Goal: Task Accomplishment & Management: Use online tool/utility

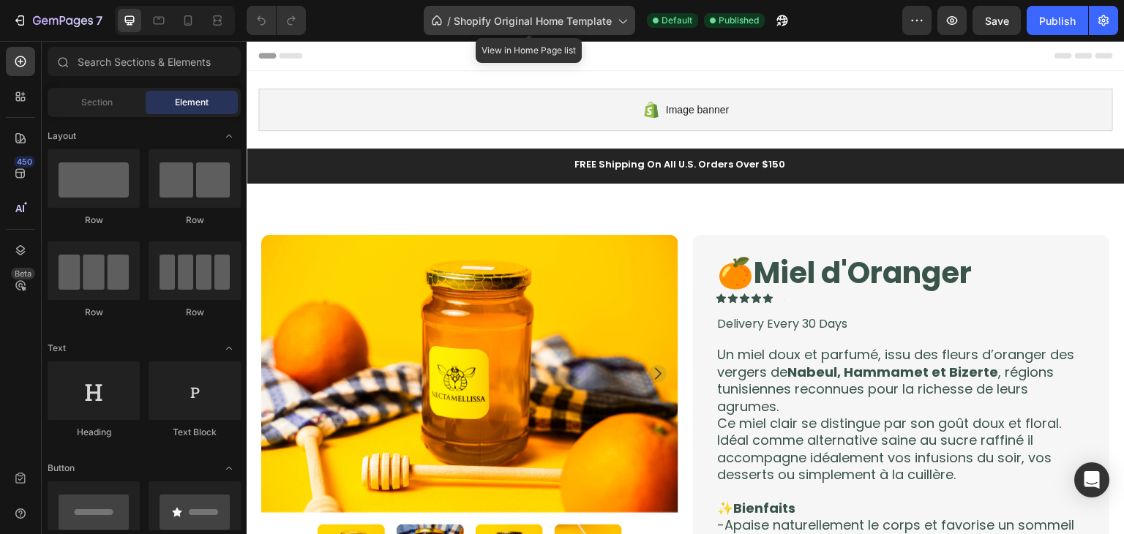
click at [619, 23] on icon at bounding box center [622, 20] width 15 height 15
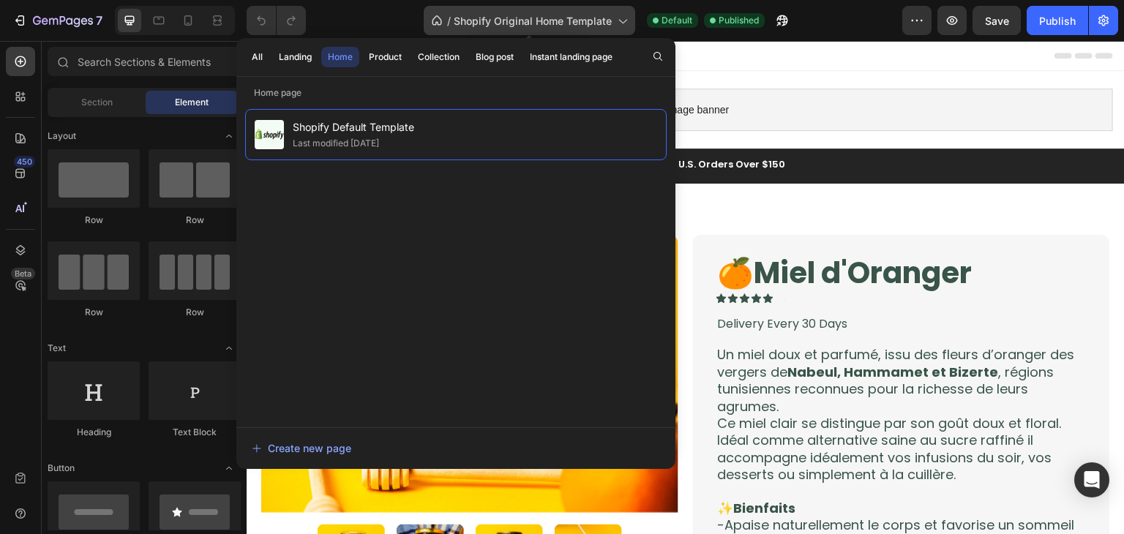
click at [619, 23] on icon at bounding box center [622, 20] width 15 height 15
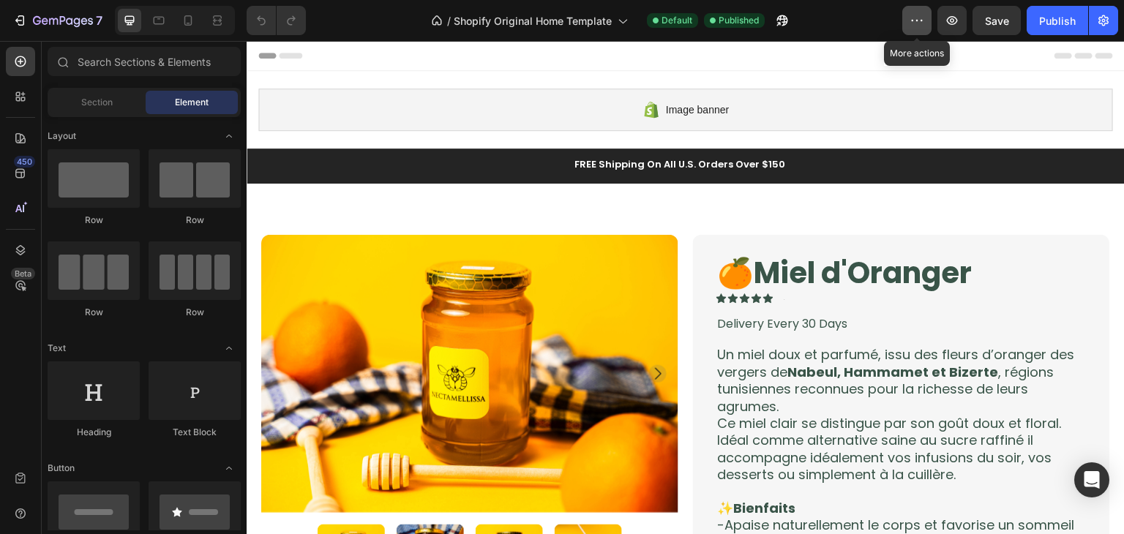
click at [925, 6] on button "button" at bounding box center [917, 20] width 29 height 29
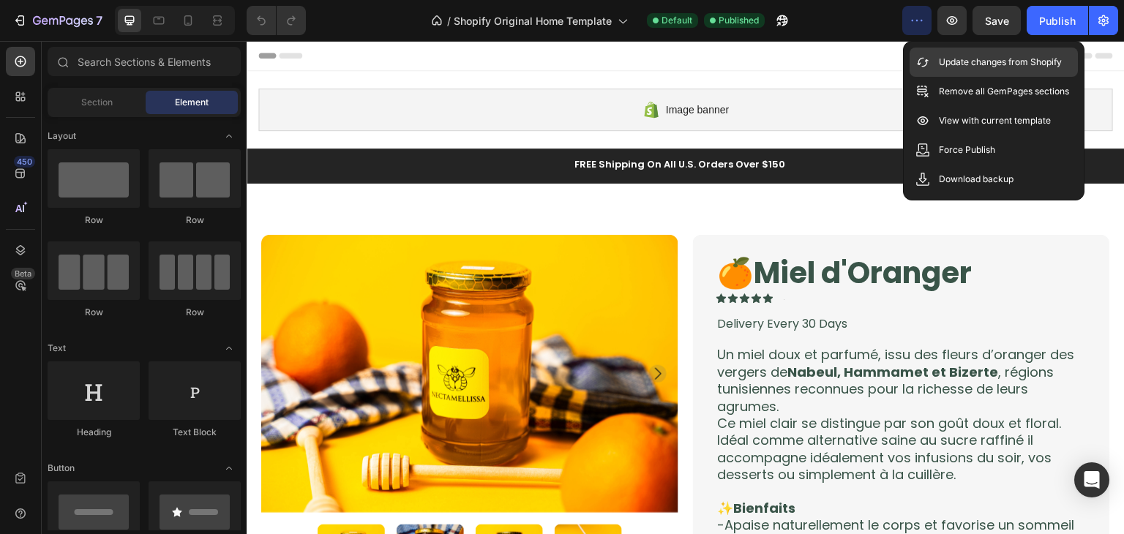
click at [940, 60] on p "Update changes from Shopify" at bounding box center [1000, 62] width 123 height 15
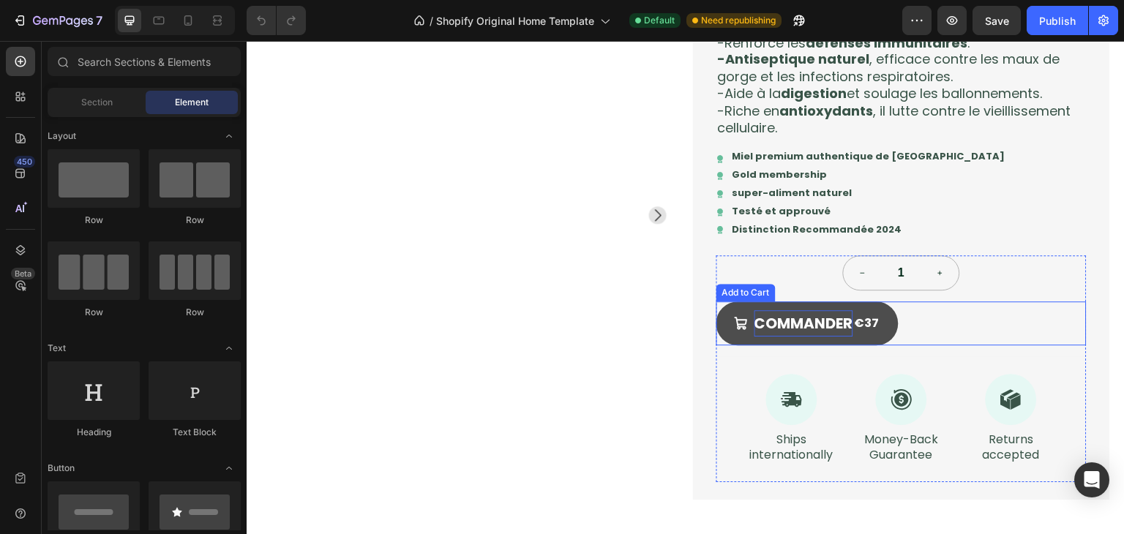
scroll to position [1467, 0]
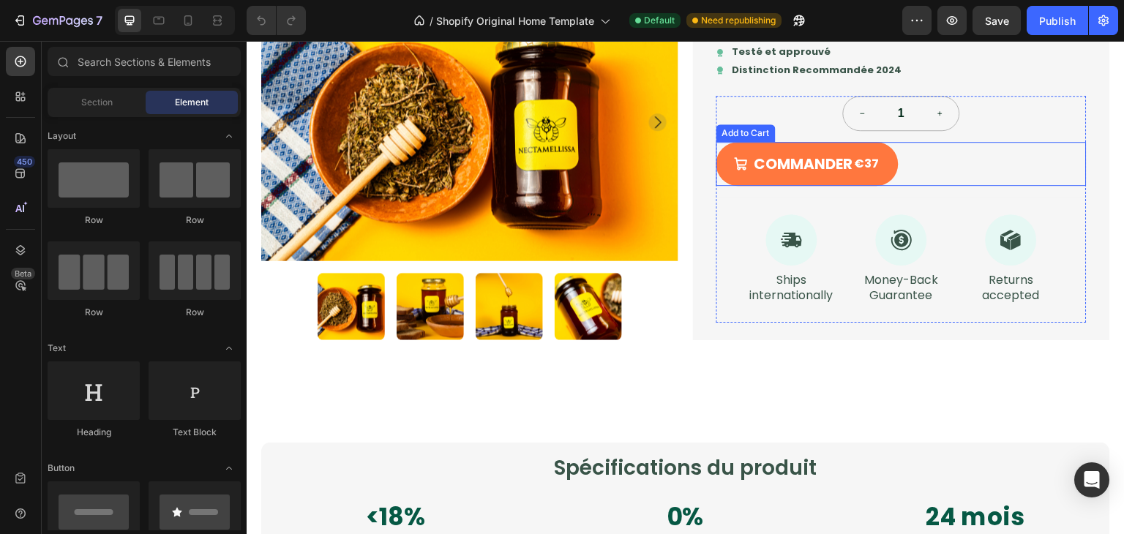
click at [897, 167] on div "COMMANDER €37 Add to Cart" at bounding box center [902, 164] width 370 height 44
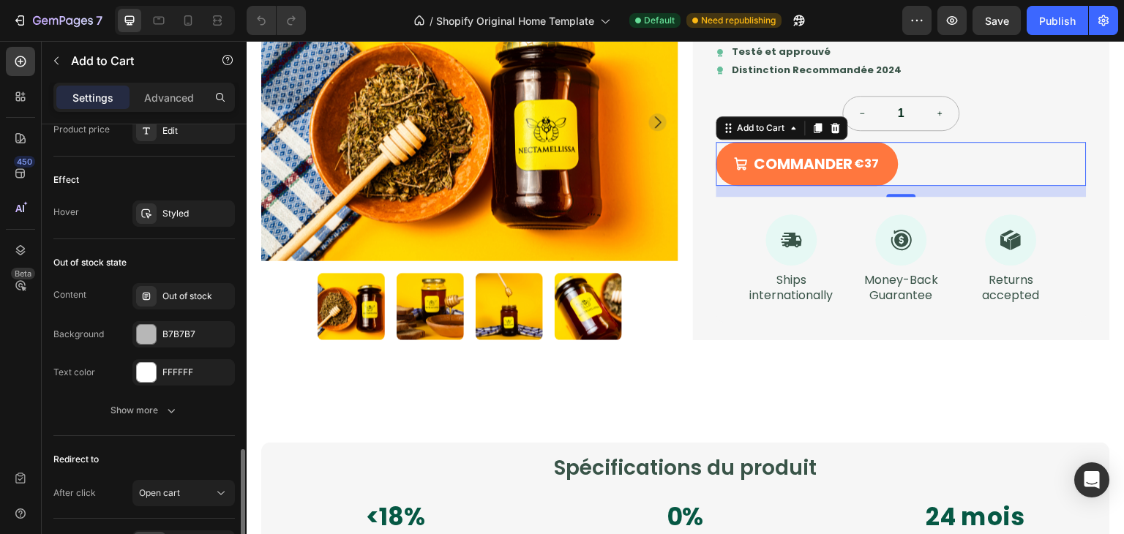
scroll to position [1331, 0]
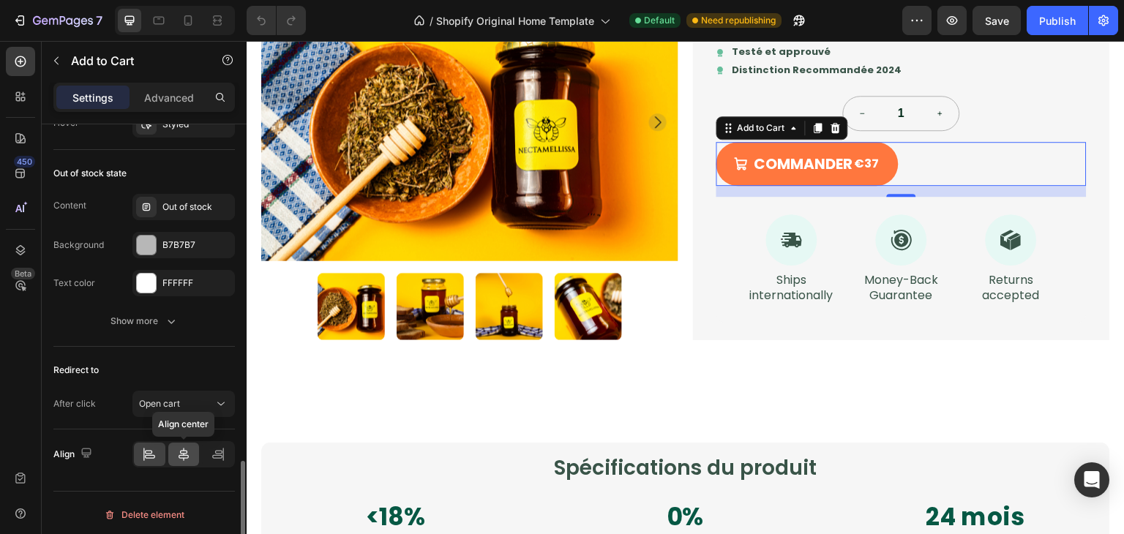
click at [182, 447] on icon at bounding box center [183, 454] width 15 height 15
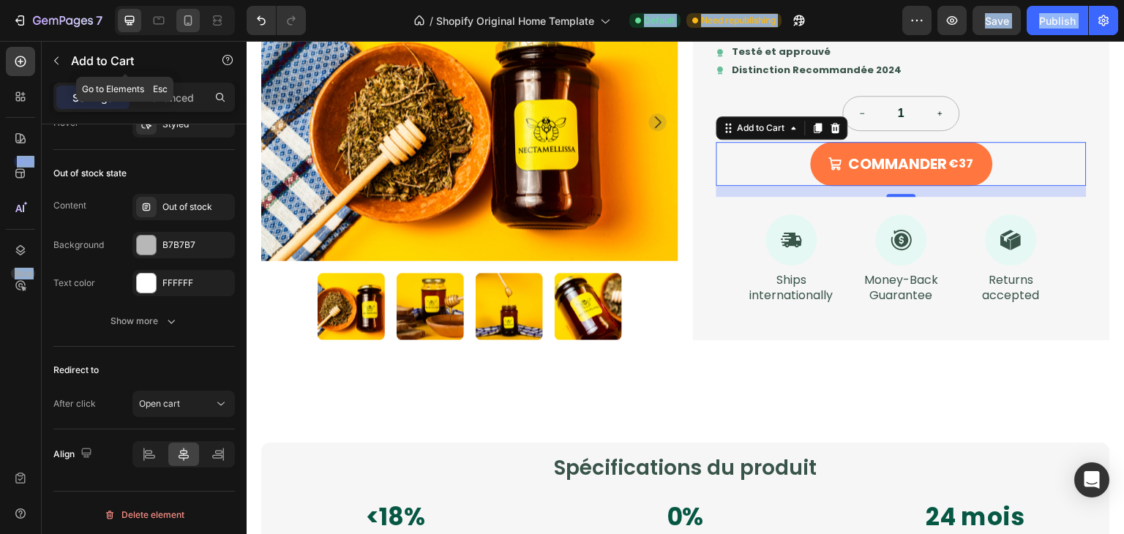
drag, startPoint x: 183, startPoint y: 44, endPoint x: 184, endPoint y: 29, distance: 14.7
click at [184, 0] on div "7 / Shopify Original Home Template Default Need republishing Preview Save Publi…" at bounding box center [562, 0] width 1124 height 0
click at [184, 29] on div at bounding box center [187, 20] width 23 height 23
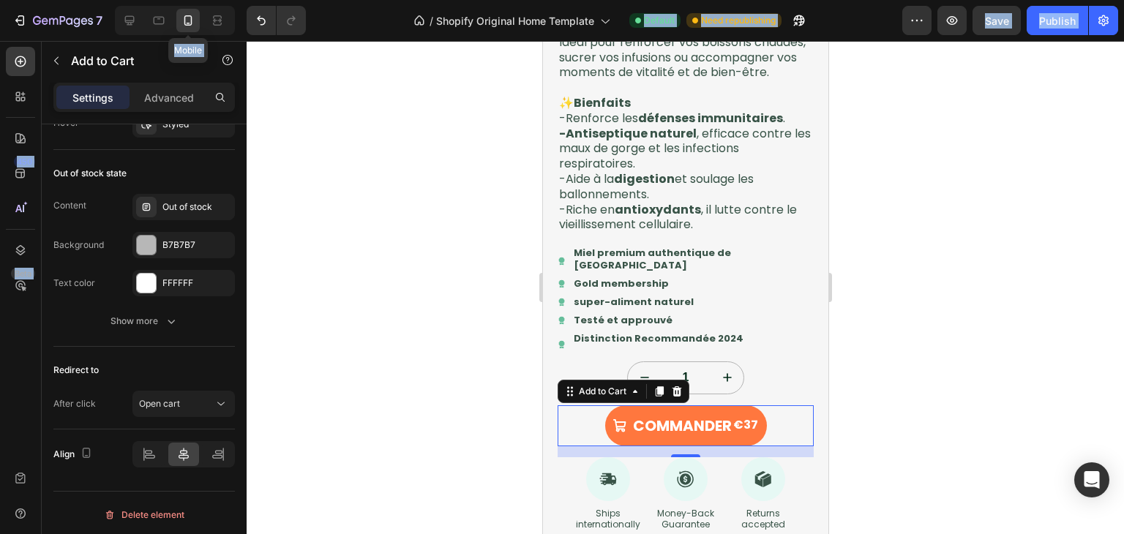
scroll to position [1766, 0]
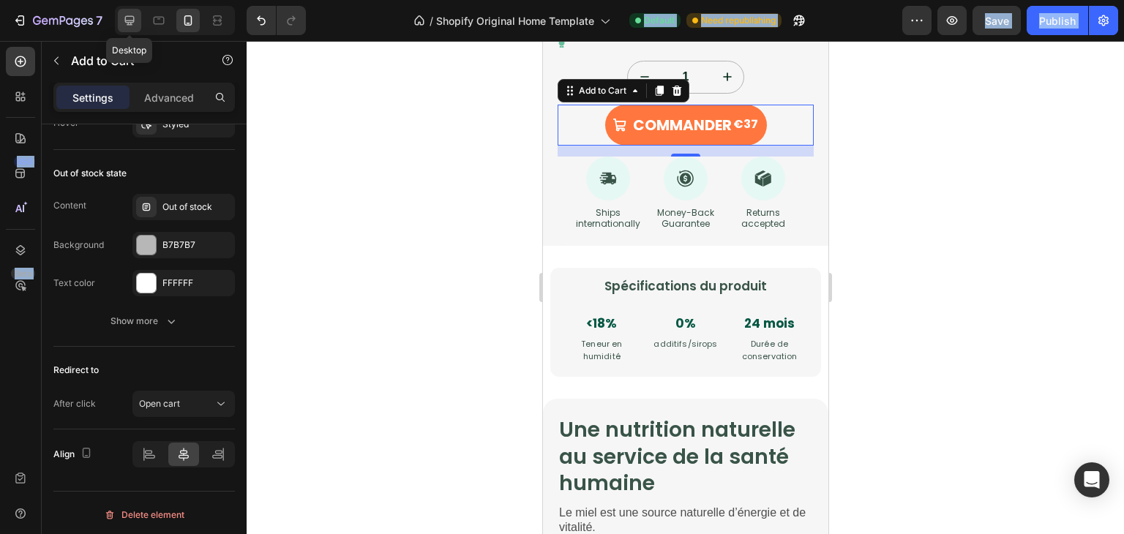
click at [127, 15] on icon at bounding box center [129, 20] width 15 height 15
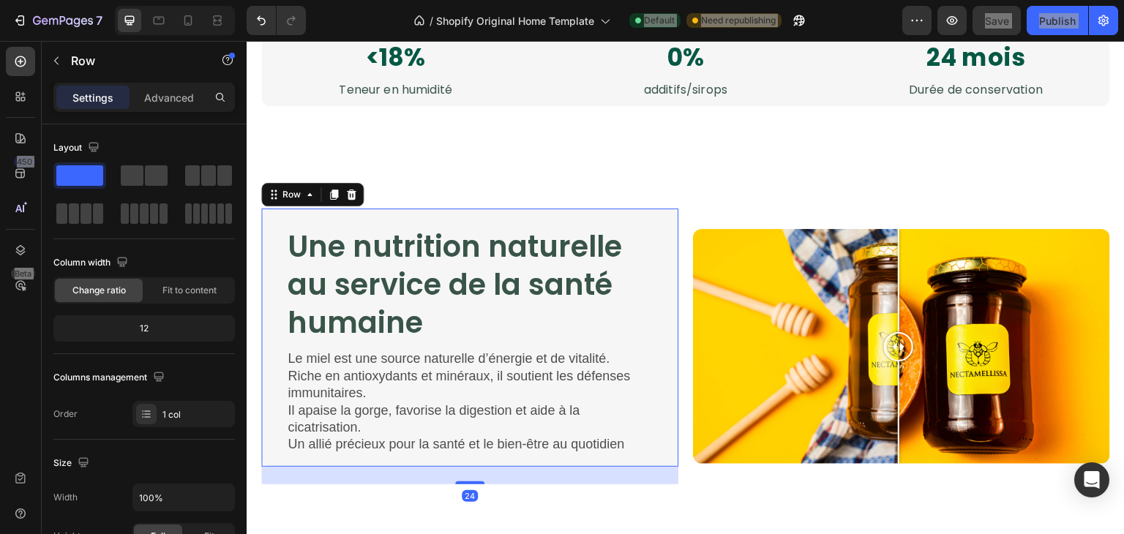
click at [437, 218] on div "Une nutrition naturelle au service de la santé humaine Heading Le miel est une …" at bounding box center [469, 338] width 417 height 258
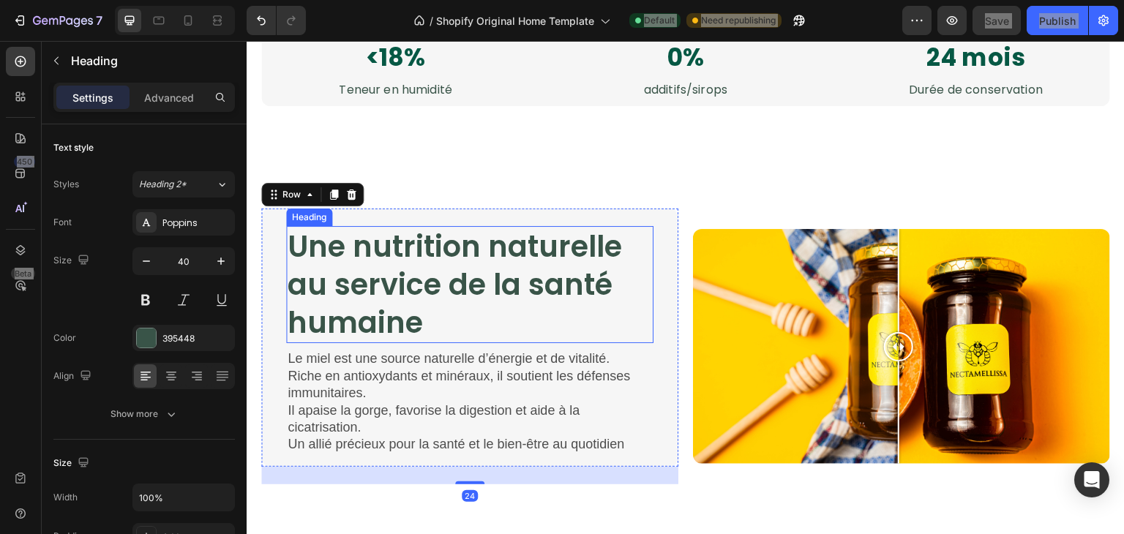
click at [411, 259] on h2 "Une nutrition naturelle au service de la santé humaine" at bounding box center [469, 284] width 367 height 117
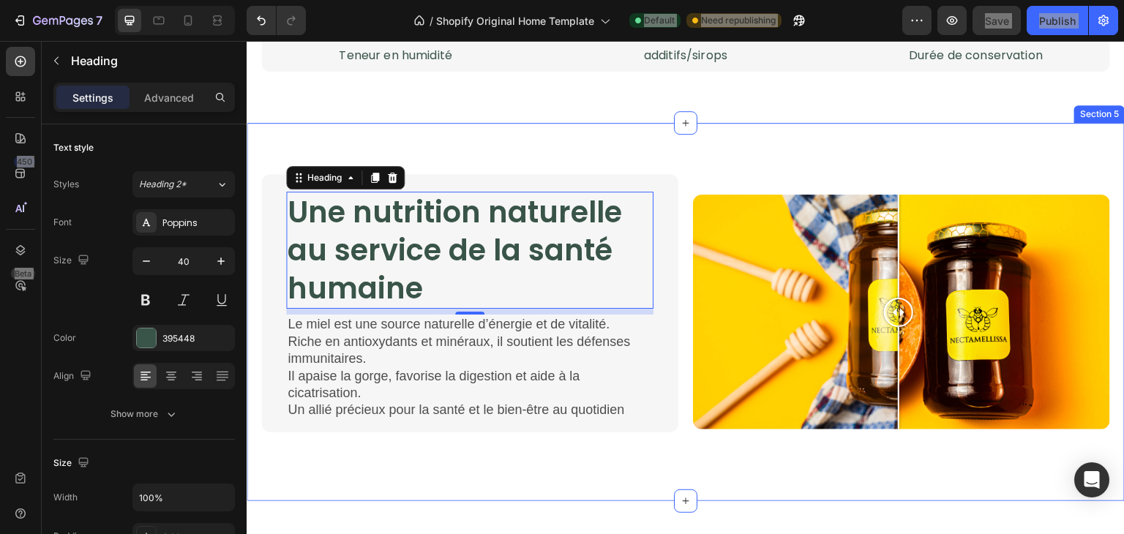
scroll to position [1962, 0]
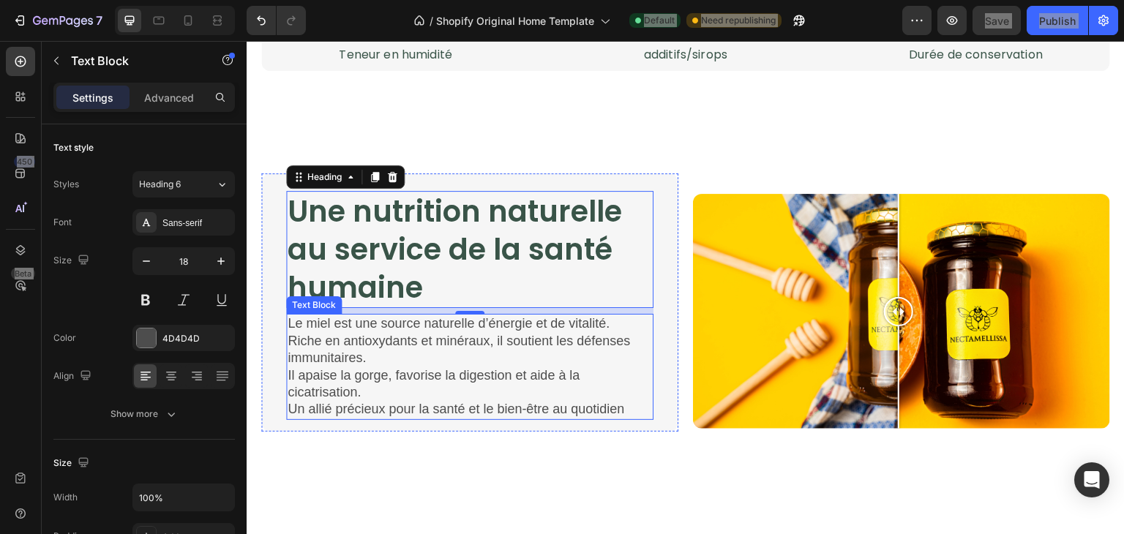
click at [617, 324] on p "Le miel est une source naturelle d’énergie et de vitalité. Riche en antioxydant…" at bounding box center [470, 367] width 365 height 102
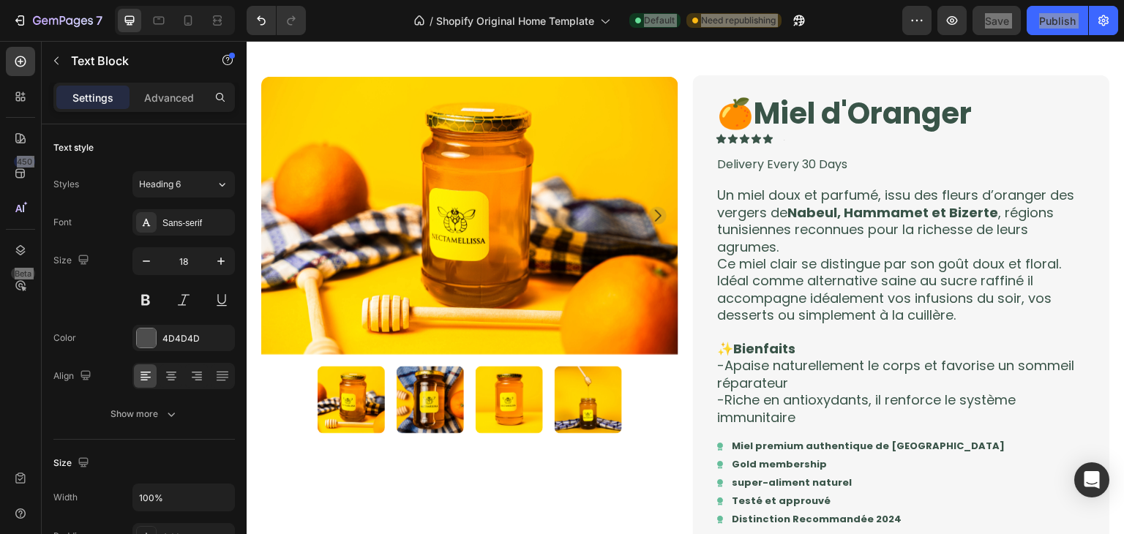
scroll to position [0, 0]
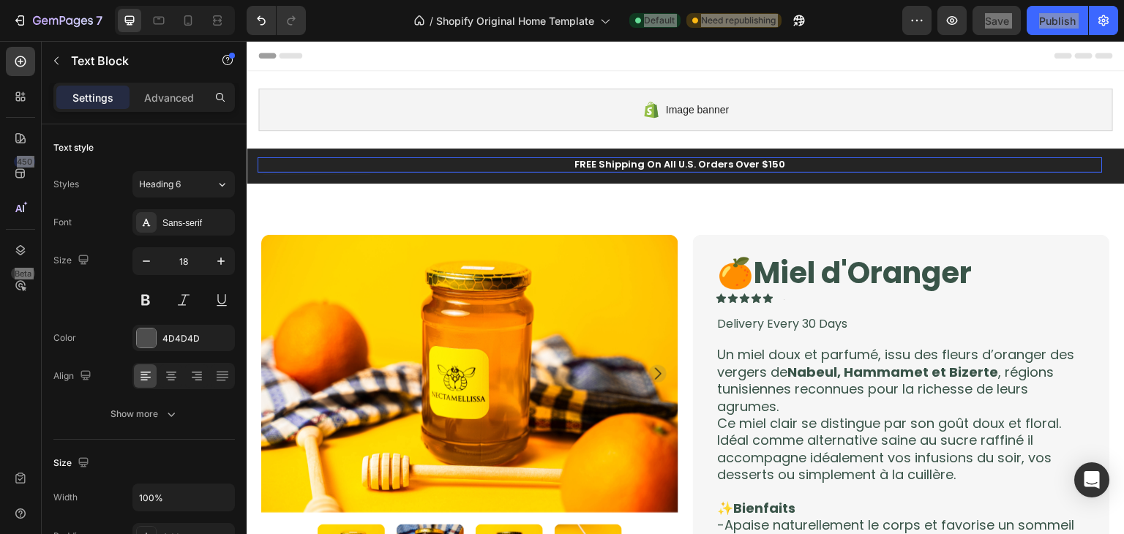
click at [739, 165] on p "FREE Shipping On All U.S. Orders Over $150" at bounding box center [680, 165] width 843 height 12
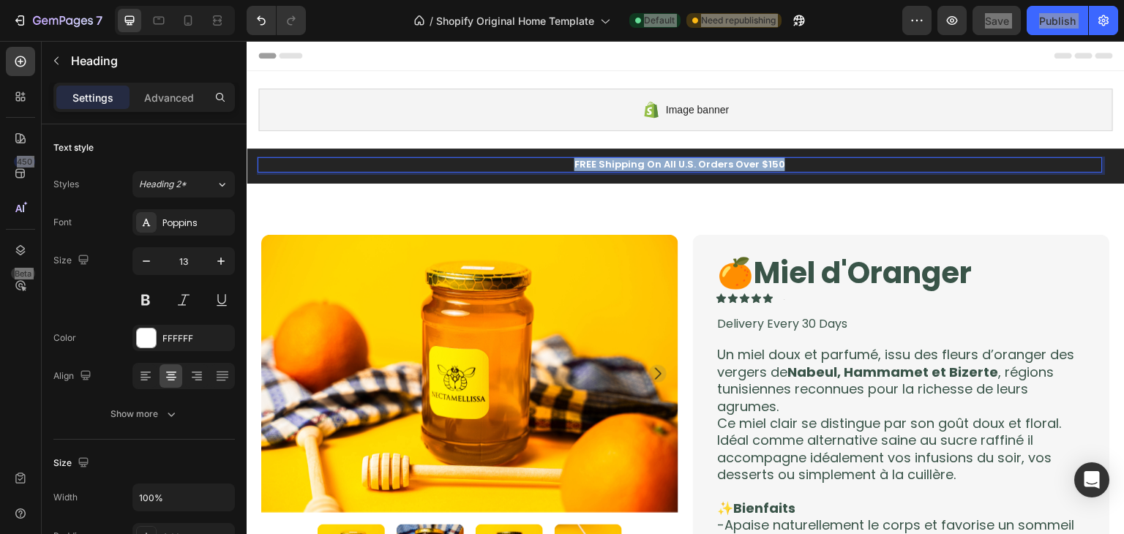
click at [739, 165] on p "FREE Shipping On All U.S. Orders Over $150" at bounding box center [680, 165] width 843 height 12
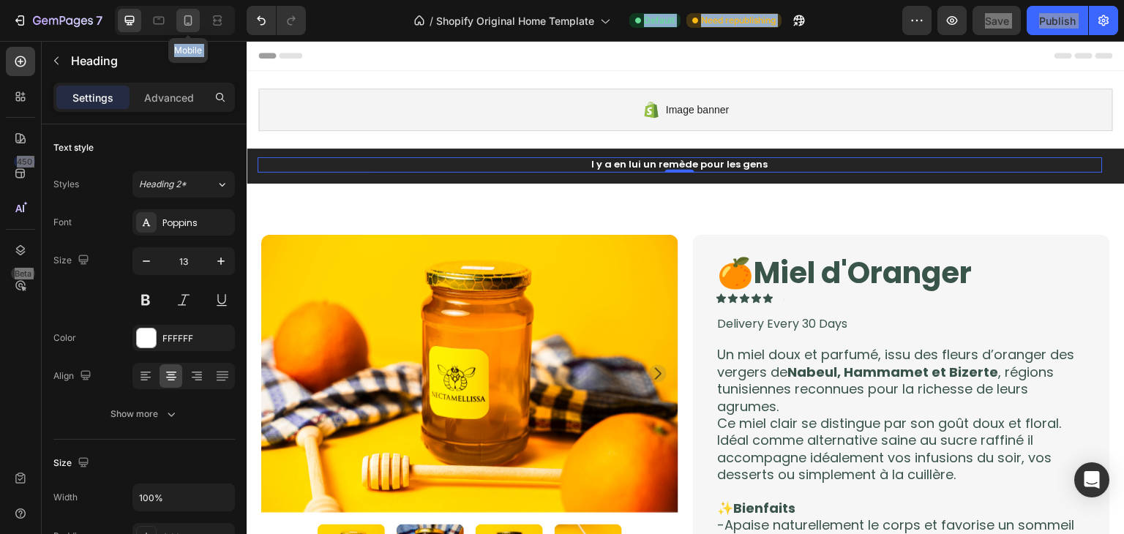
click at [181, 18] on icon at bounding box center [188, 20] width 15 height 15
type input "12"
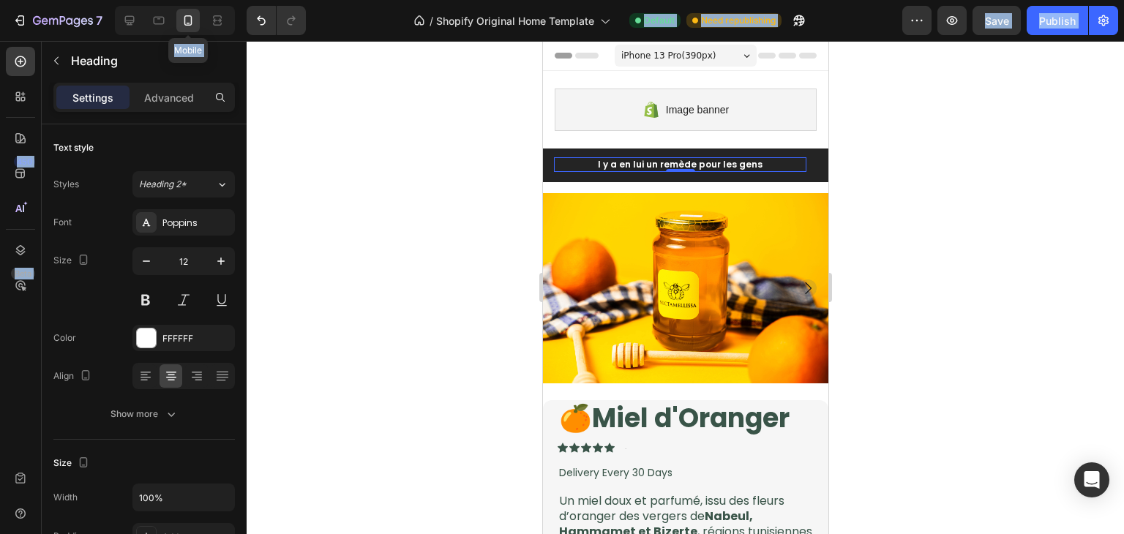
scroll to position [64, 0]
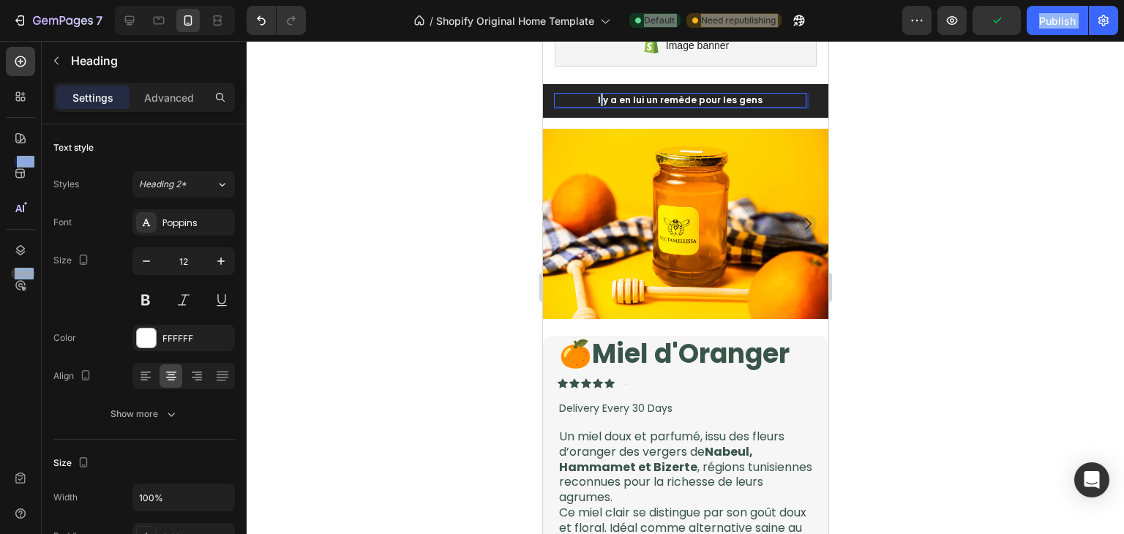
click at [604, 95] on p "l y a en lui un remède pour les gens" at bounding box center [680, 100] width 250 height 12
click at [602, 102] on p "l y a en lui un remède pour les gens" at bounding box center [680, 100] width 250 height 12
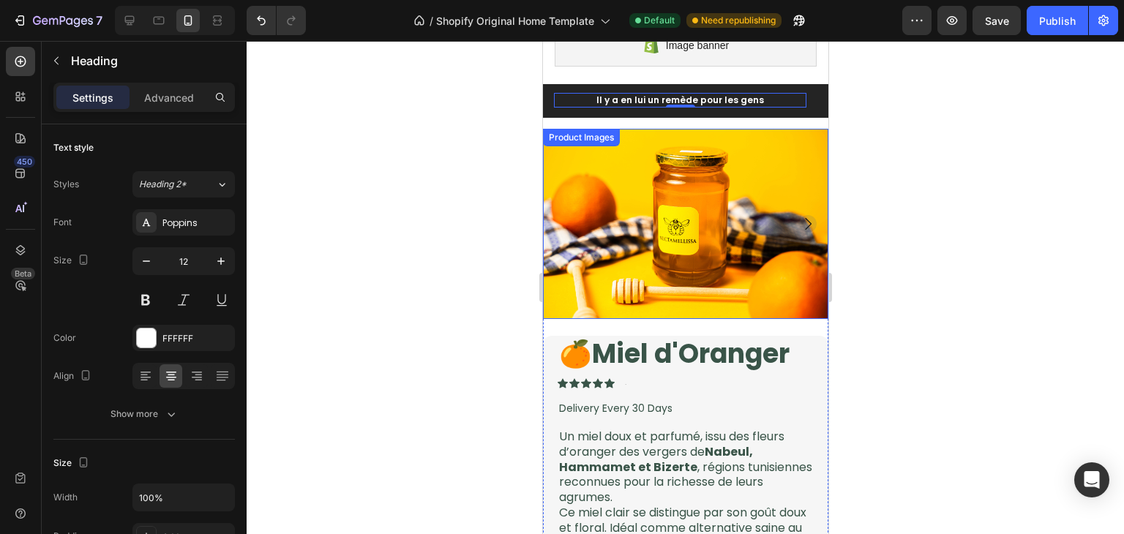
click at [458, 165] on div at bounding box center [686, 287] width 878 height 493
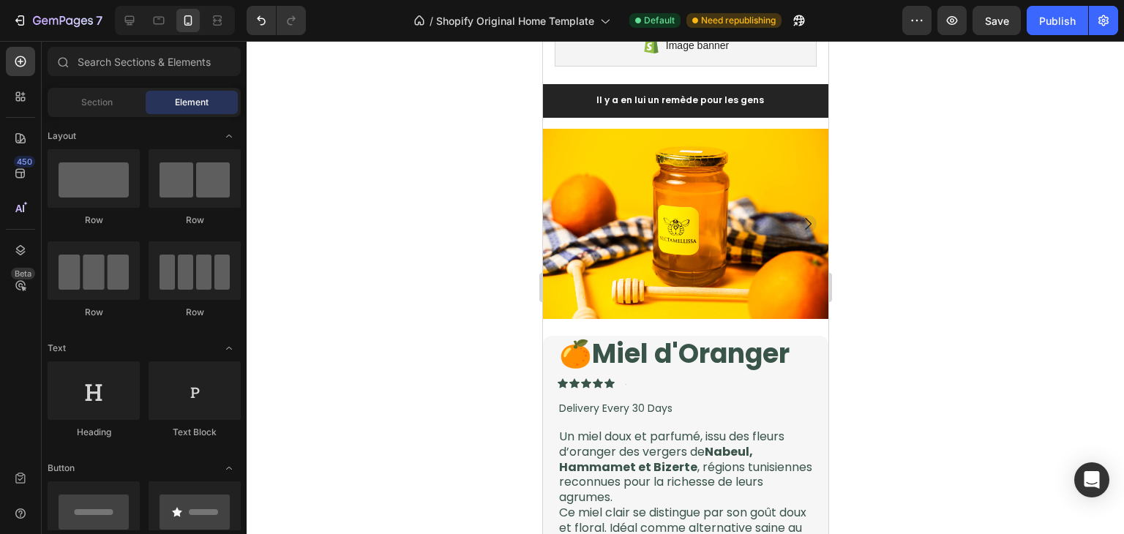
scroll to position [0, 0]
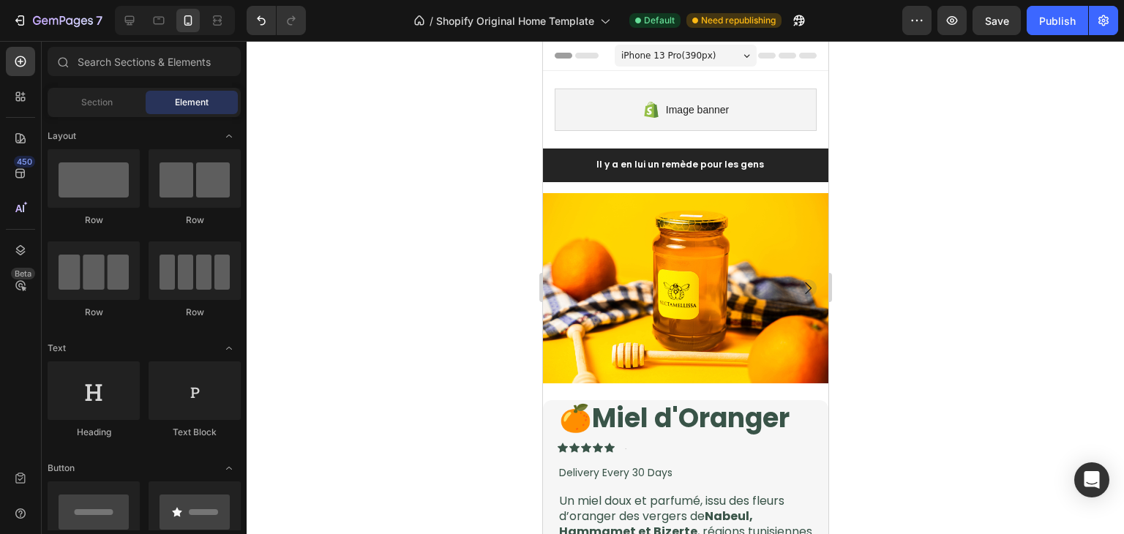
click at [646, 59] on span "iPhone 13 Pro ( 390 px)" at bounding box center [668, 55] width 94 height 15
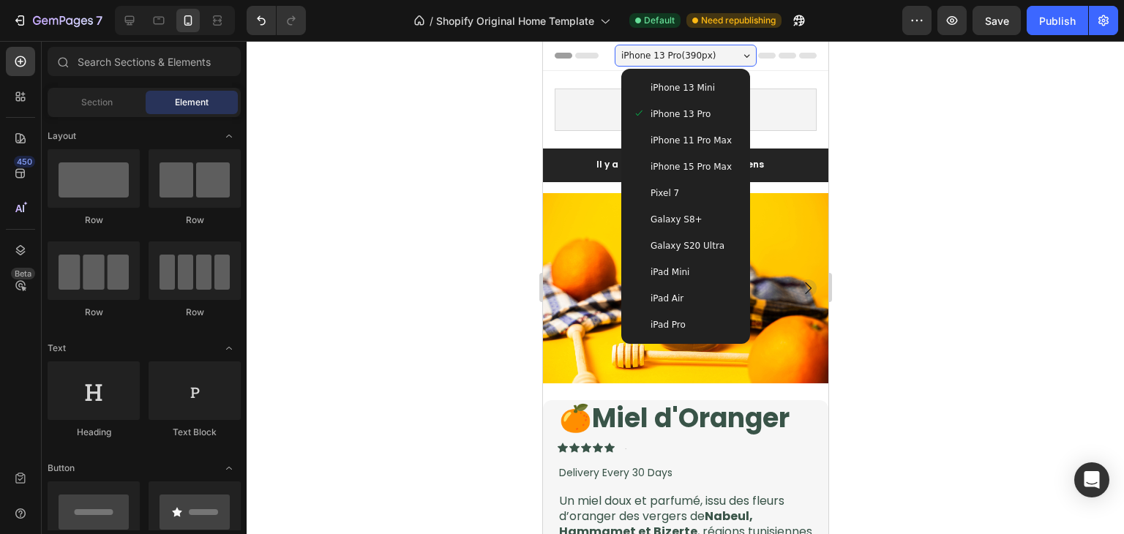
click at [674, 84] on span "iPhone 13 Mini" at bounding box center [682, 88] width 64 height 15
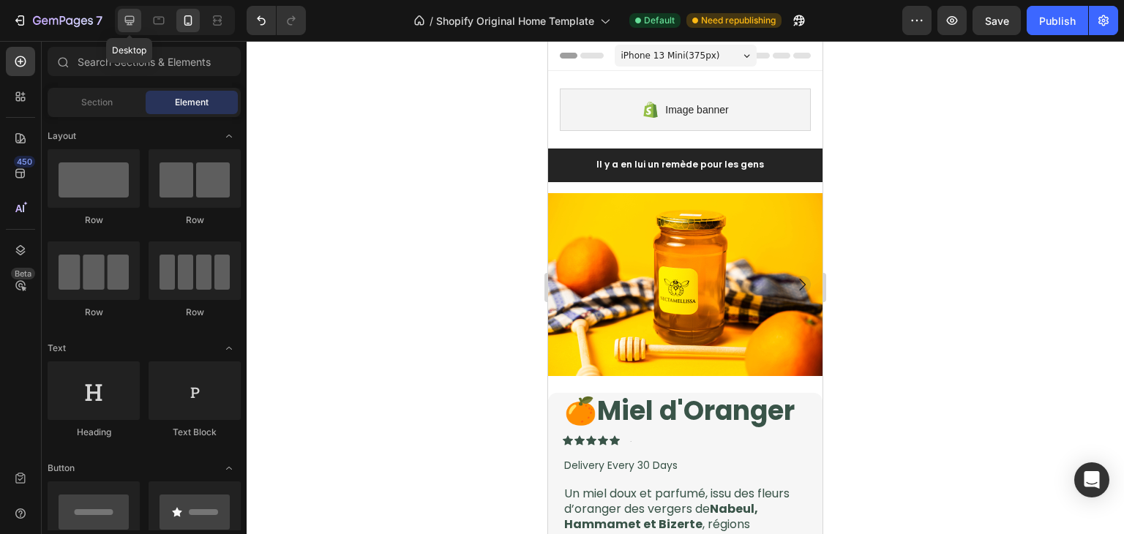
click at [140, 23] on div at bounding box center [129, 20] width 23 height 23
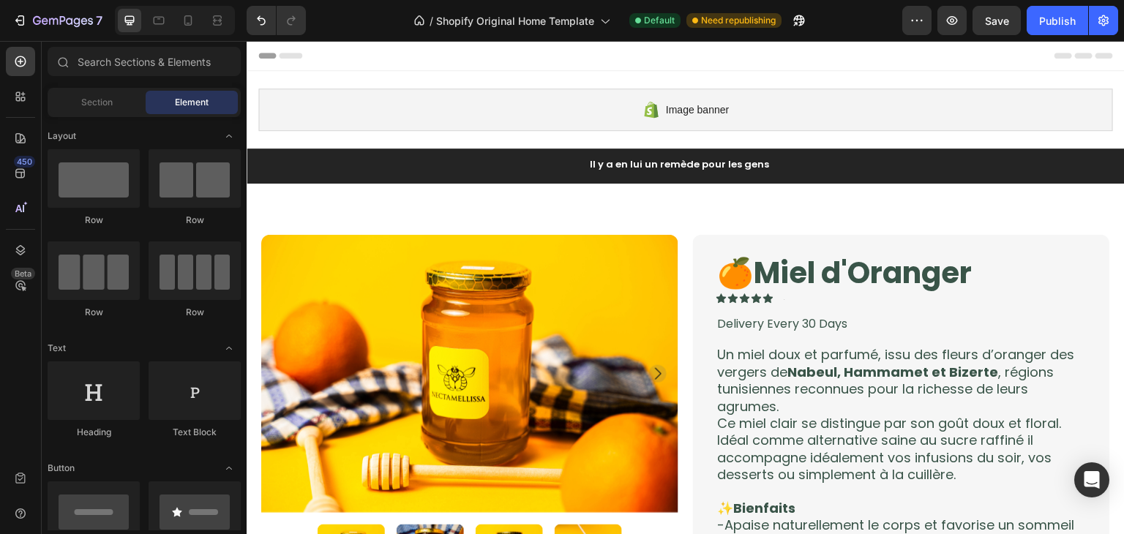
click at [190, 33] on div at bounding box center [175, 20] width 120 height 29
click at [182, 26] on icon at bounding box center [188, 20] width 15 height 15
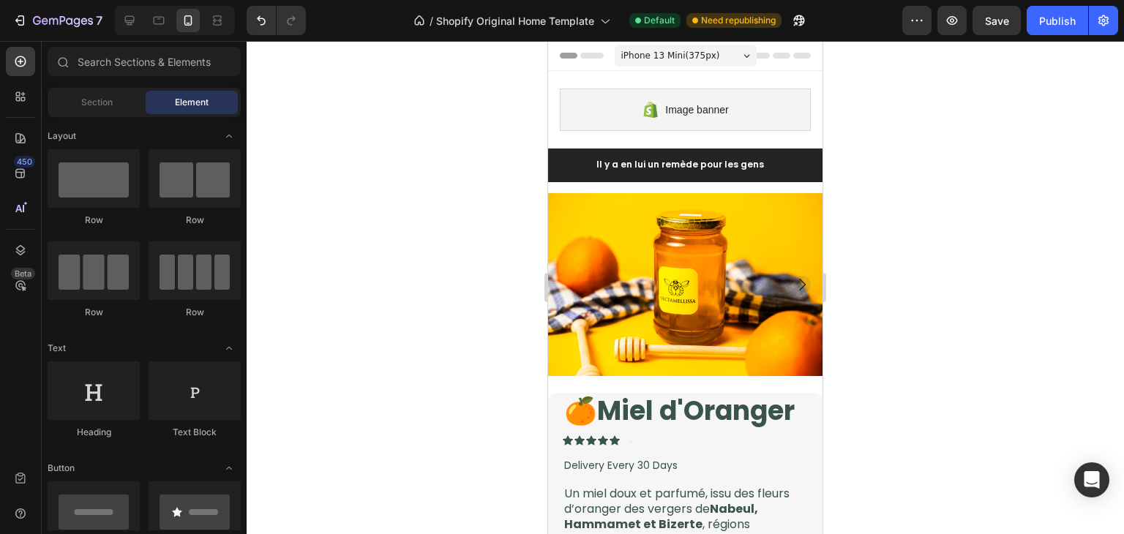
click at [731, 53] on div "iPhone 13 Mini ( 375 px)" at bounding box center [686, 56] width 142 height 22
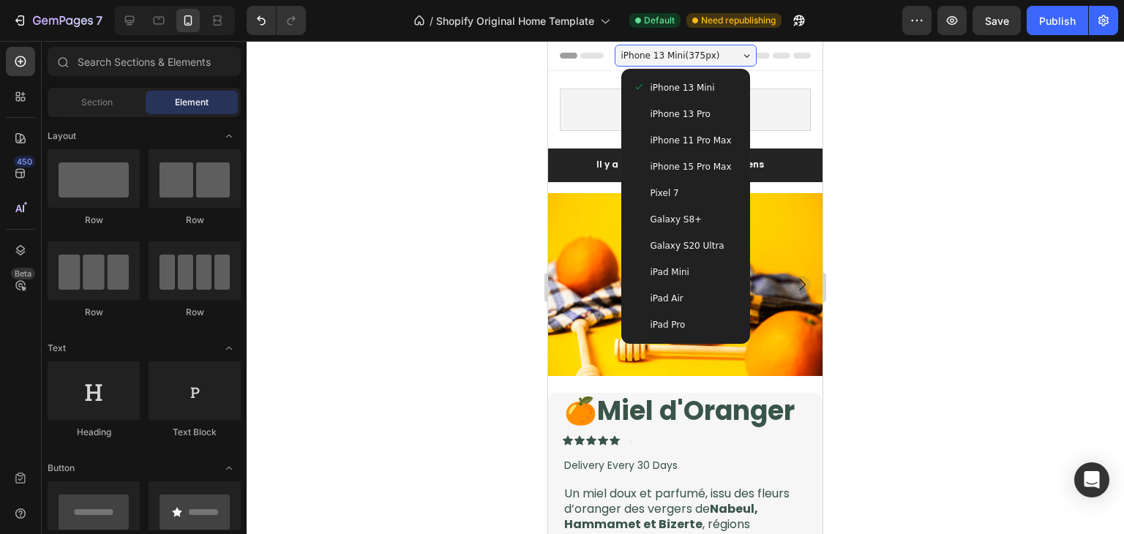
click at [731, 53] on div "iPhone 13 Mini ( 375 px)" at bounding box center [686, 56] width 142 height 22
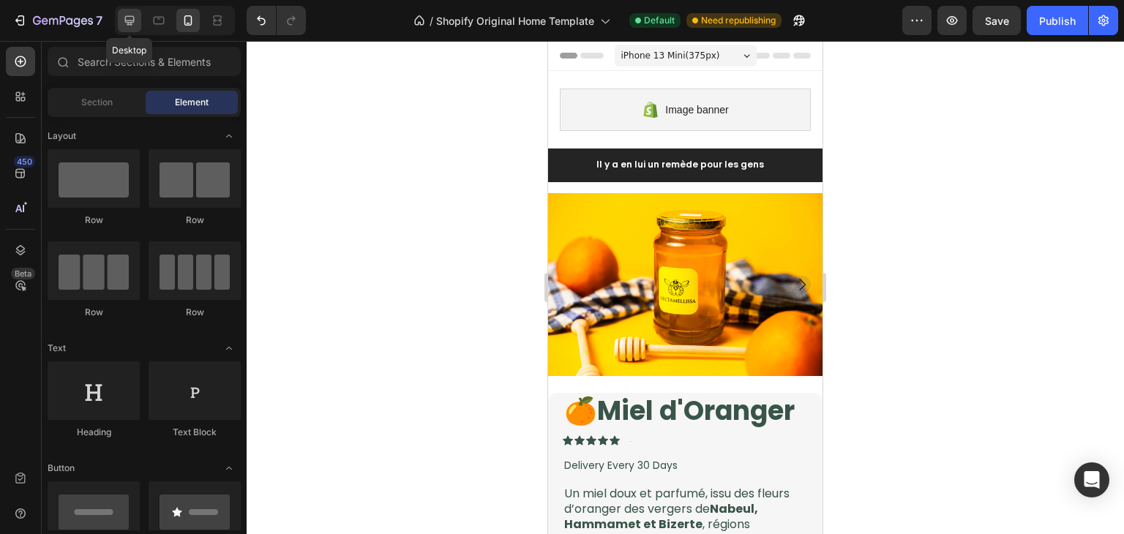
click at [136, 13] on icon at bounding box center [129, 20] width 15 height 15
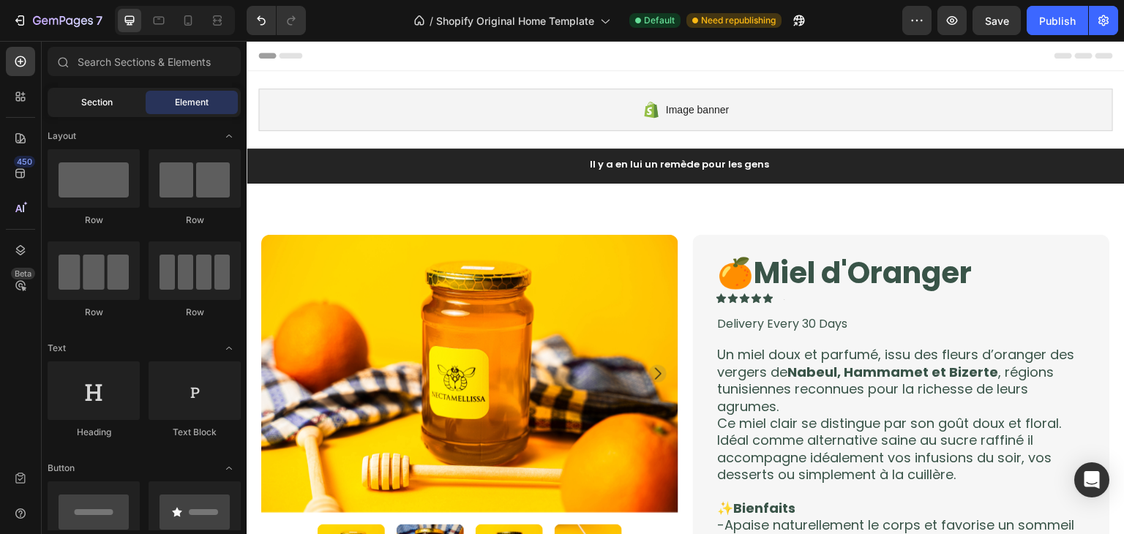
click at [97, 97] on span "Section" at bounding box center [96, 102] width 31 height 13
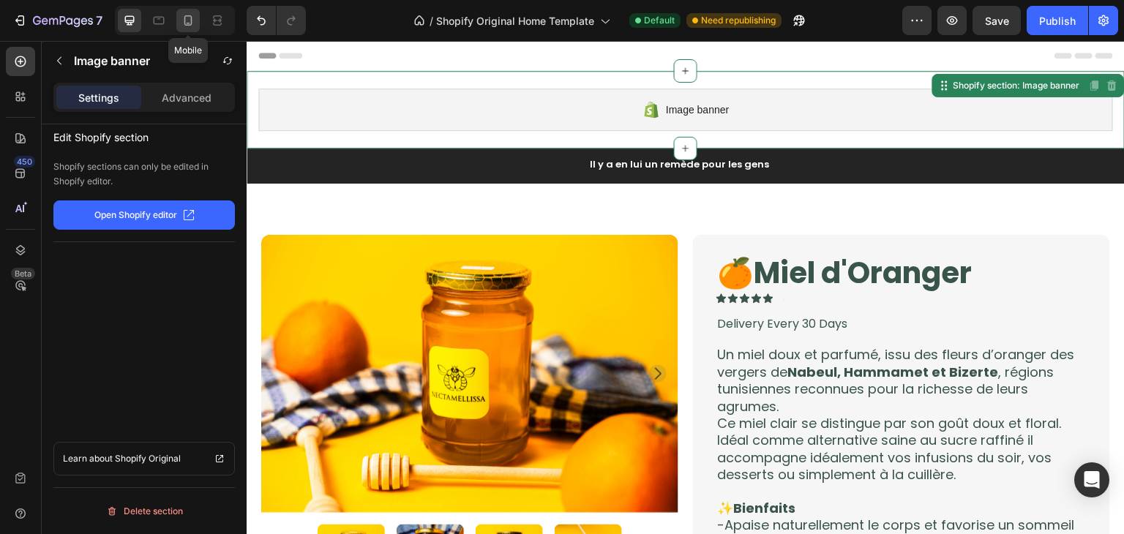
click at [195, 27] on icon at bounding box center [188, 20] width 15 height 15
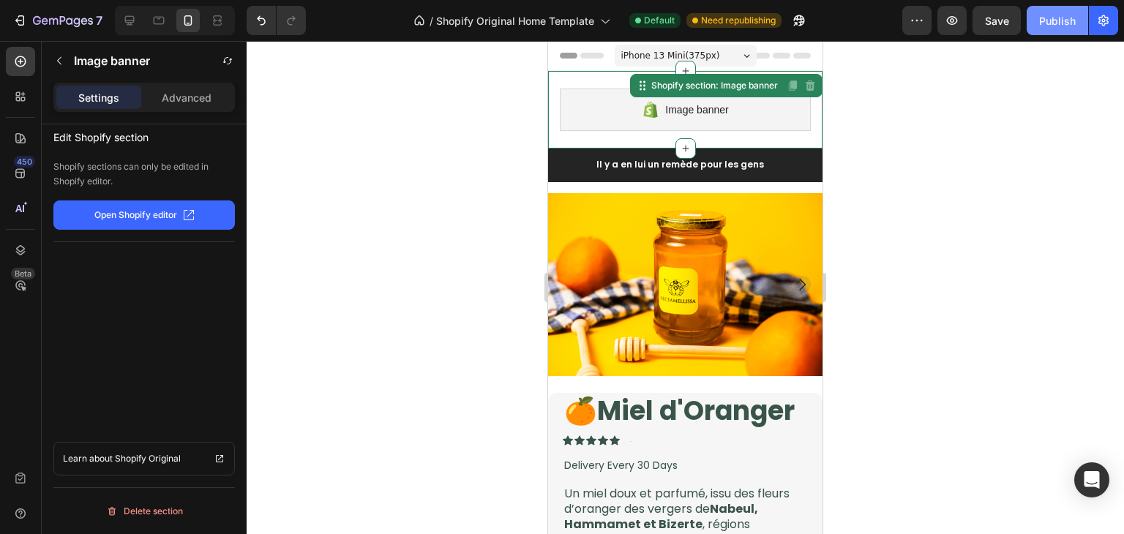
click at [1061, 24] on div "Publish" at bounding box center [1057, 20] width 37 height 15
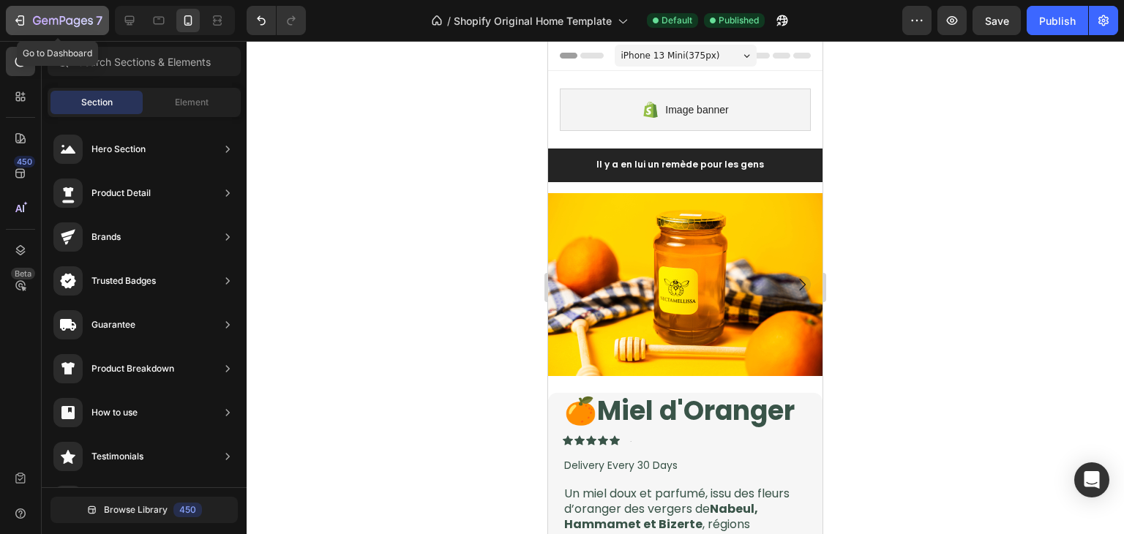
click at [50, 23] on icon "button" at bounding box center [63, 21] width 60 height 12
